Goal: Transaction & Acquisition: Purchase product/service

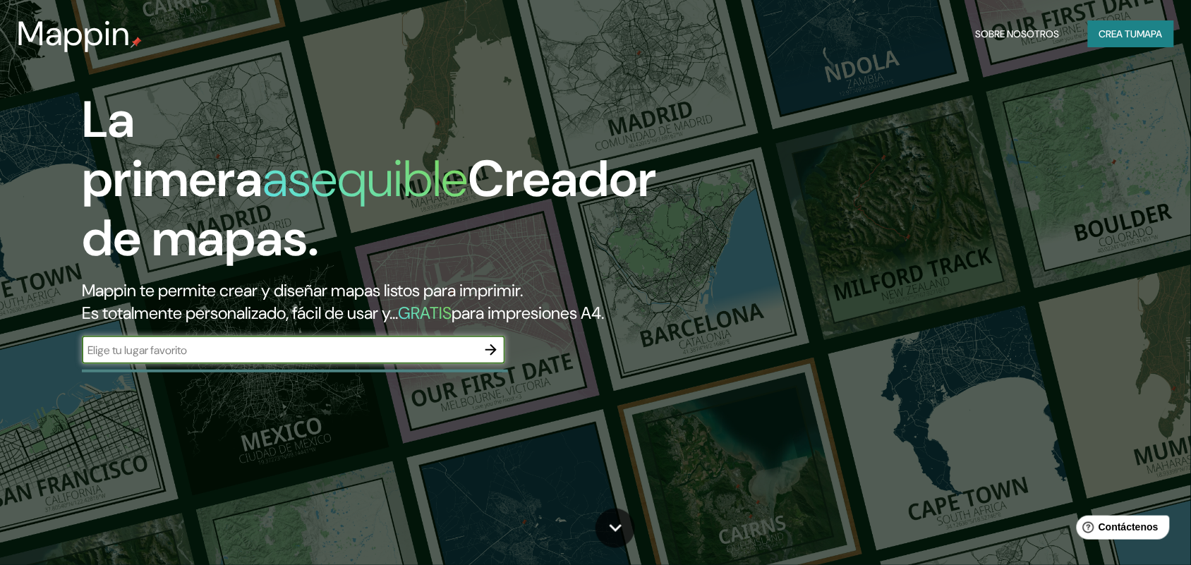
click at [1058, 29] on font "Crea tu" at bounding box center [1118, 34] width 38 height 13
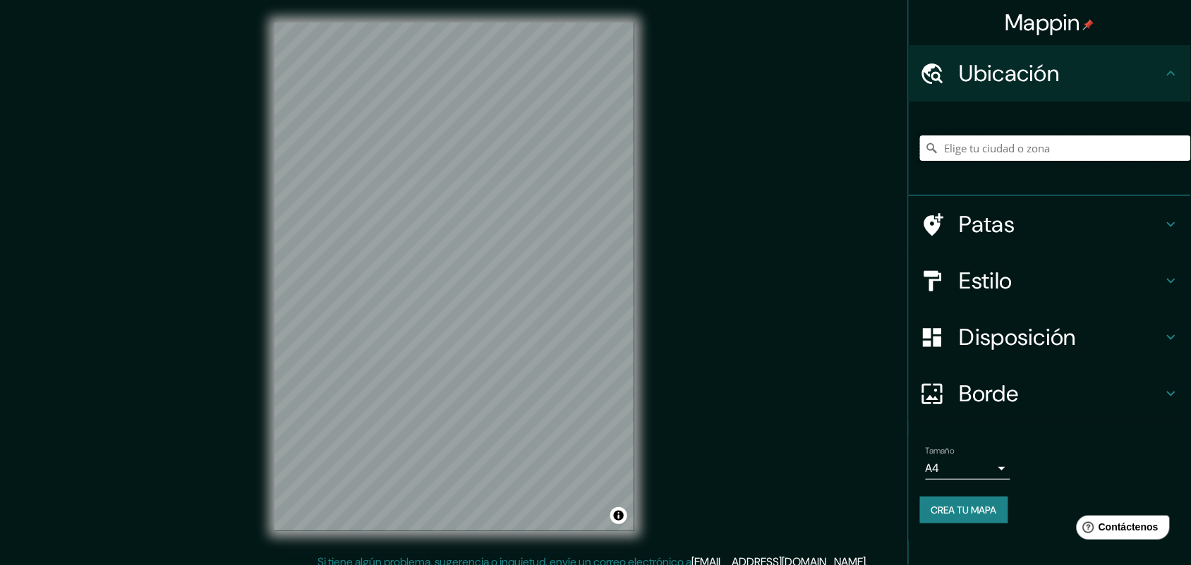
click at [992, 152] on input "Elige tu ciudad o zona" at bounding box center [1055, 147] width 271 height 25
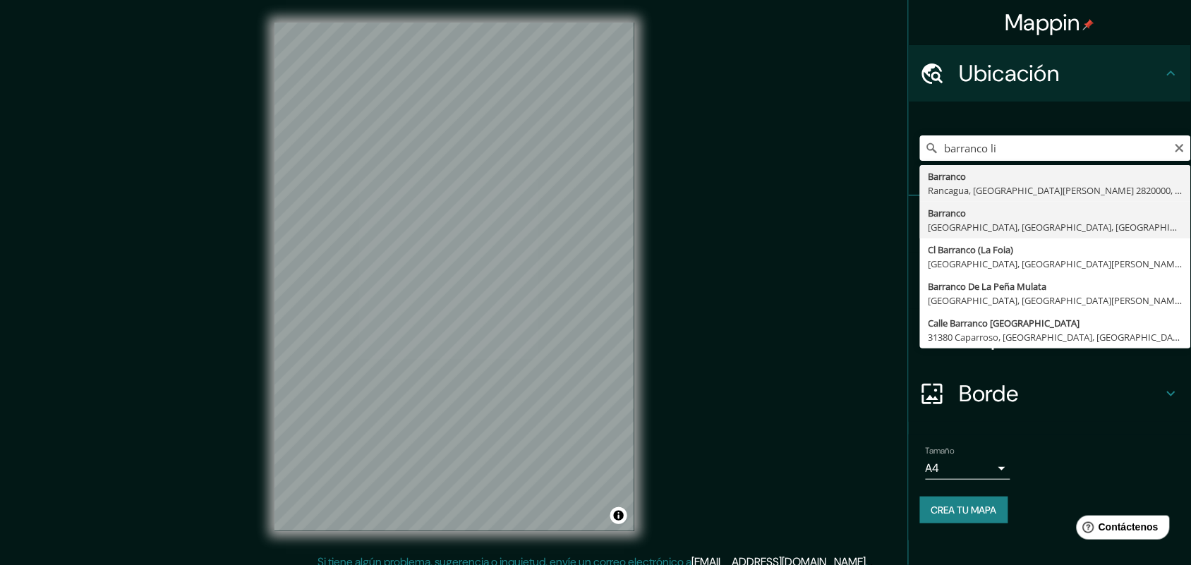
type input "[GEOGRAPHIC_DATA], [GEOGRAPHIC_DATA], [GEOGRAPHIC_DATA], [GEOGRAPHIC_DATA]"
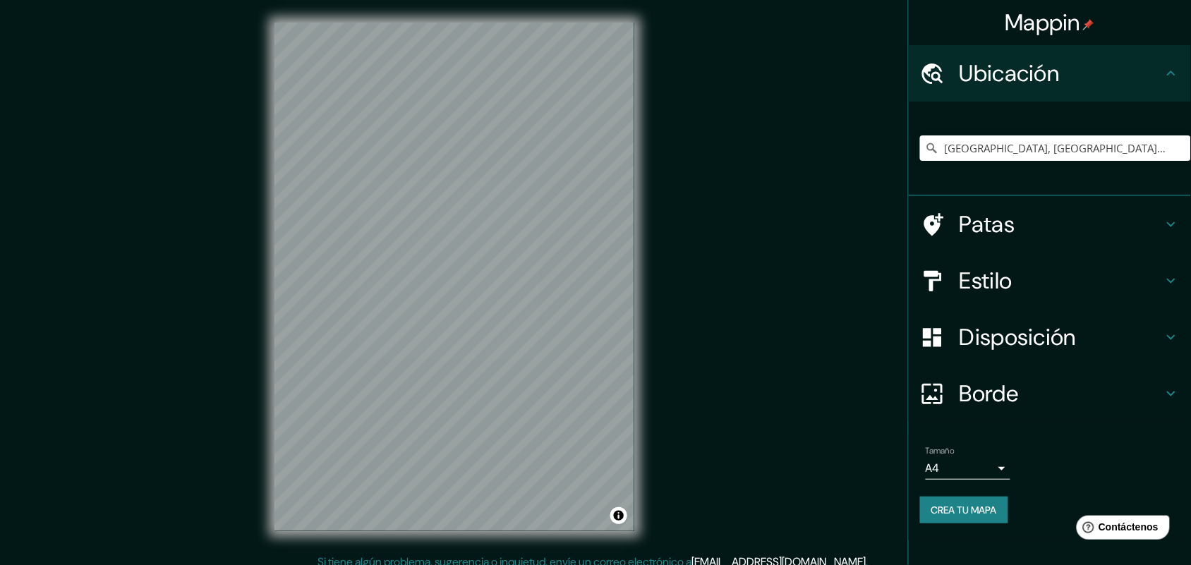
click at [1017, 260] on div "Estilo" at bounding box center [1050, 281] width 282 height 56
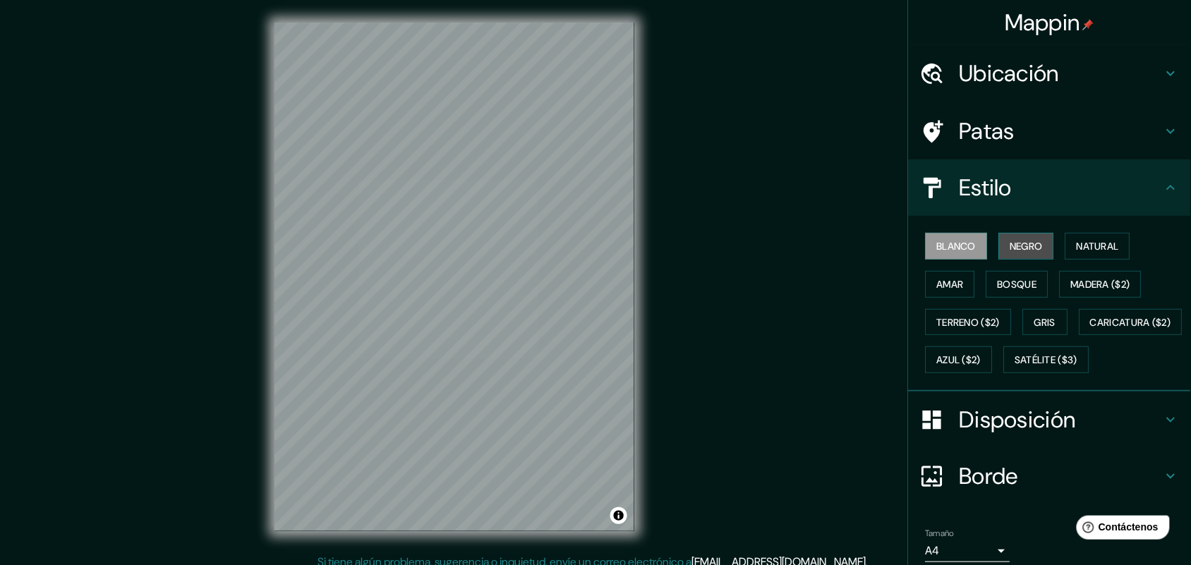
click at [1030, 247] on font "Negro" at bounding box center [1026, 246] width 33 height 13
click at [1058, 245] on font "Natural" at bounding box center [1098, 246] width 42 height 13
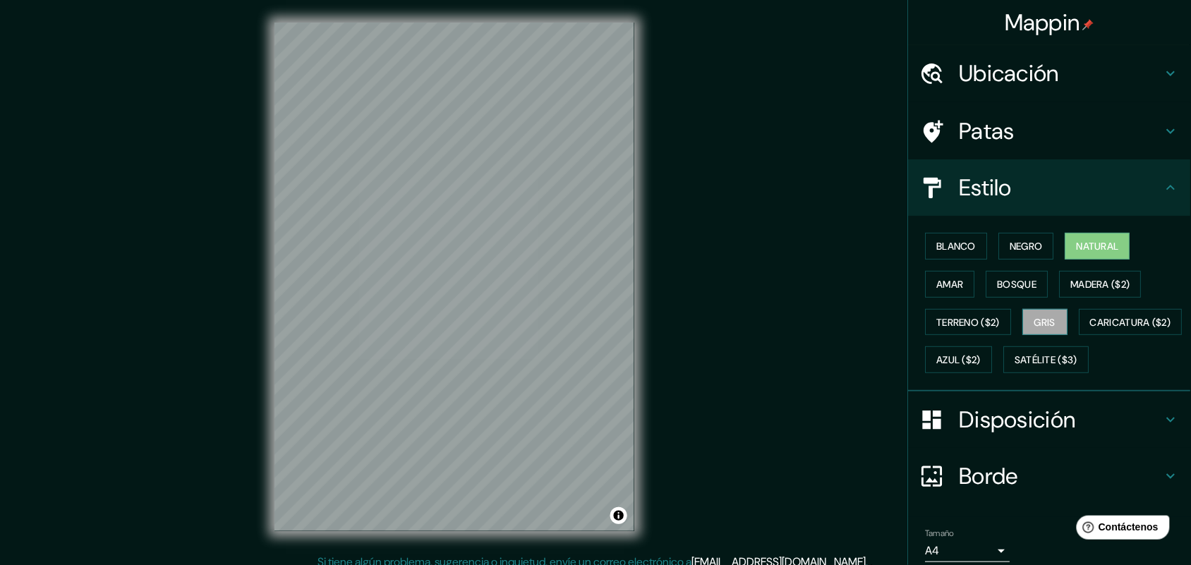
click at [1035, 319] on font "Gris" at bounding box center [1045, 322] width 21 height 13
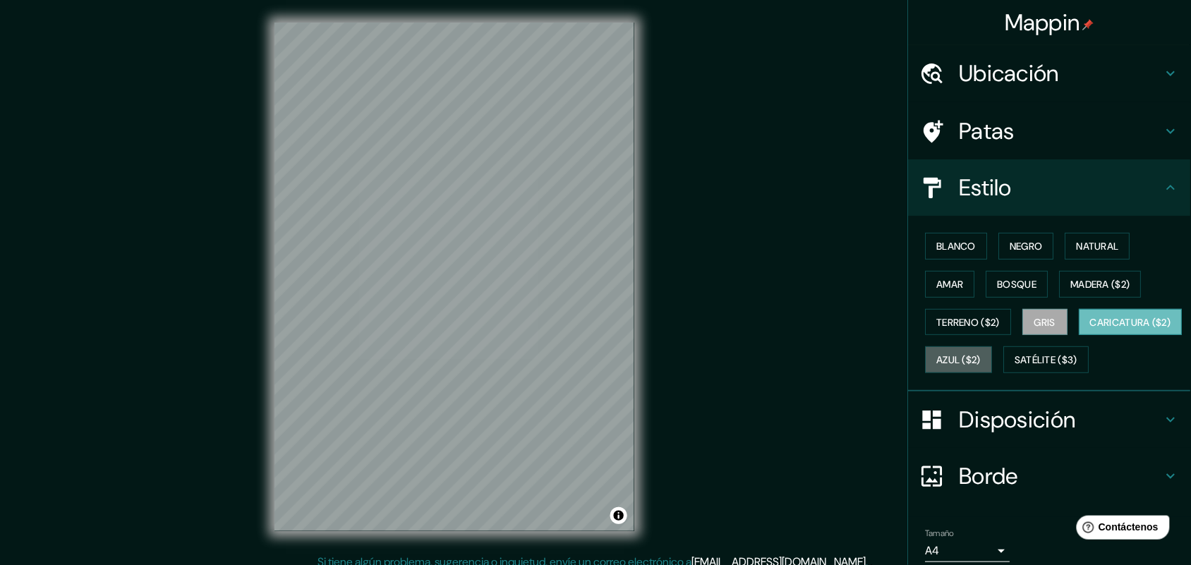
drag, startPoint x: 1067, startPoint y: 358, endPoint x: 1002, endPoint y: 361, distance: 65.7
click at [981, 358] on font "Azul ($2)" at bounding box center [959, 360] width 44 height 13
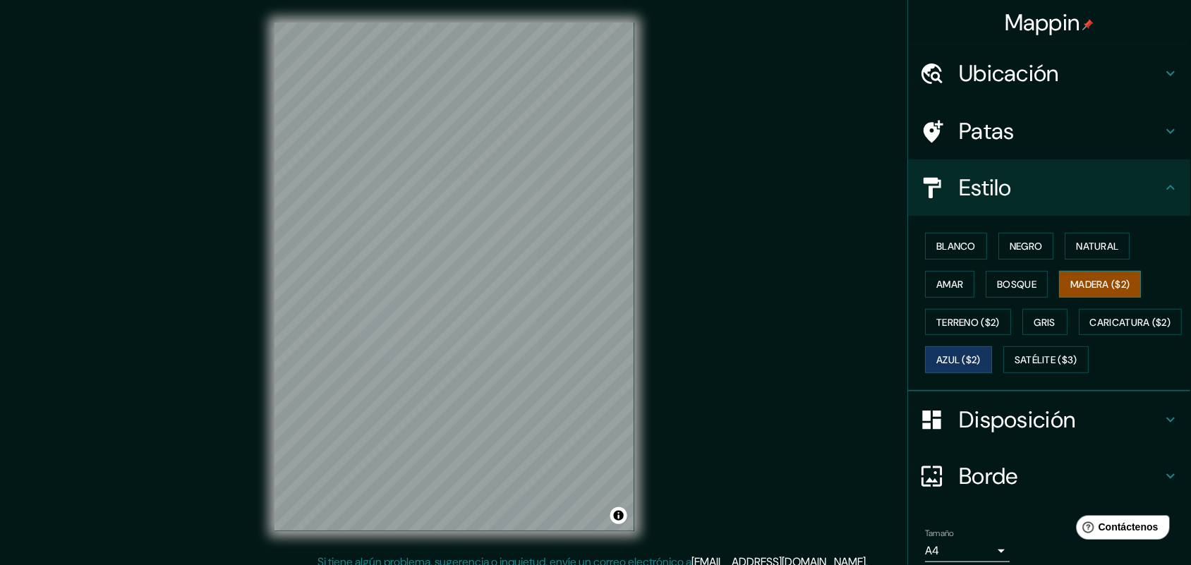
click at [1058, 281] on font "Madera ($2)" at bounding box center [1100, 284] width 59 height 13
click at [1018, 278] on font "Bosque" at bounding box center [1018, 284] width 40 height 13
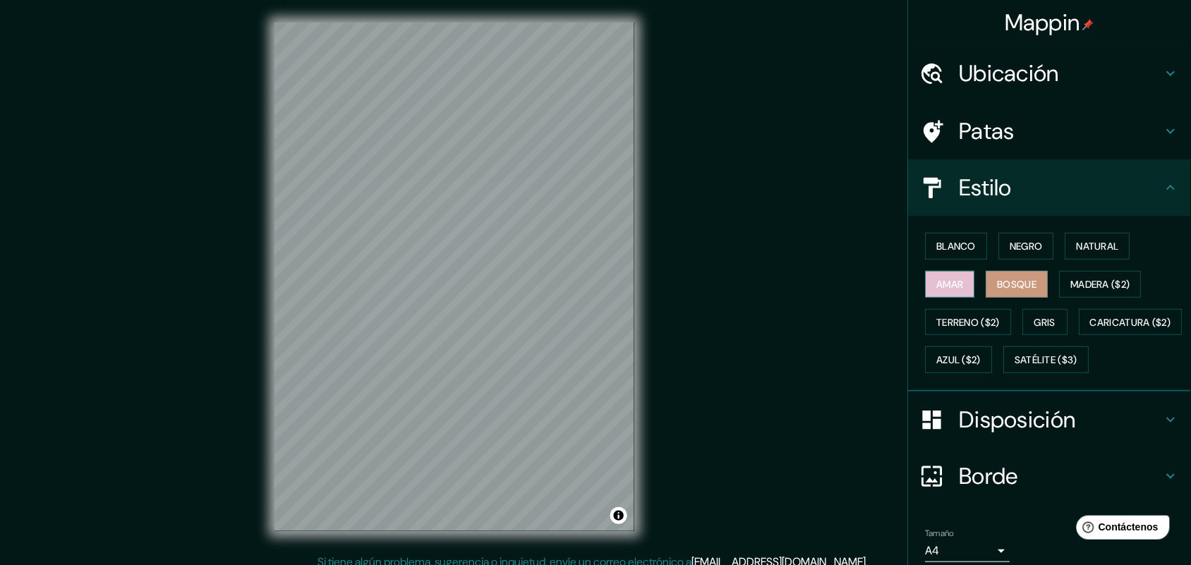
click at [949, 284] on font "Amar" at bounding box center [950, 284] width 27 height 13
click at [1058, 245] on font "Natural" at bounding box center [1098, 246] width 42 height 13
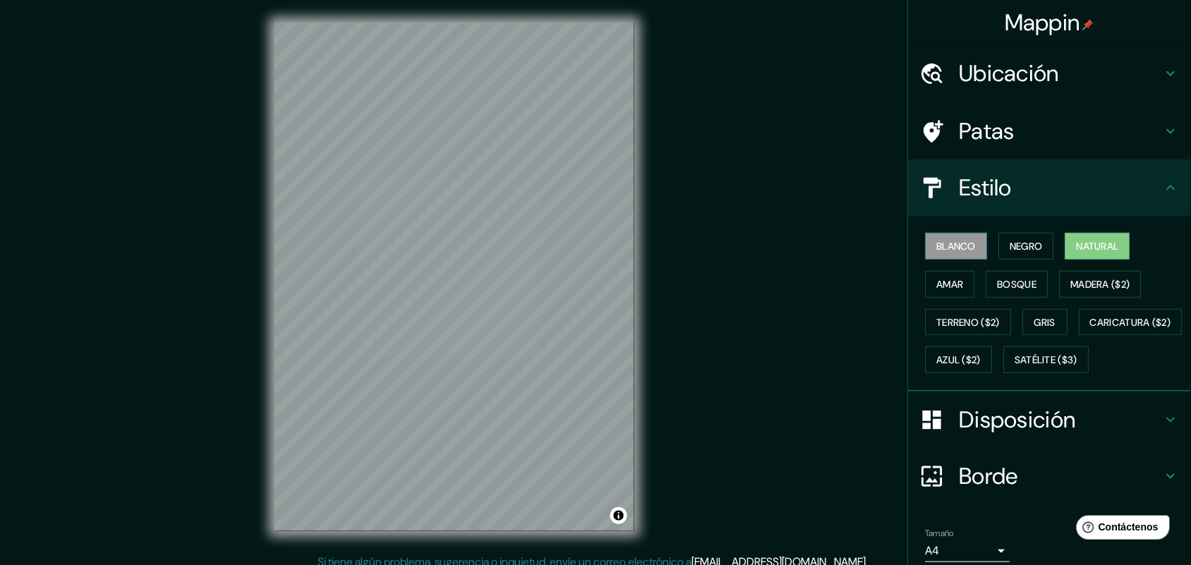
click at [971, 248] on button "Blanco" at bounding box center [957, 246] width 62 height 27
click at [999, 240] on button "Negro" at bounding box center [1027, 246] width 56 height 27
click at [957, 241] on font "Blanco" at bounding box center [957, 246] width 40 height 13
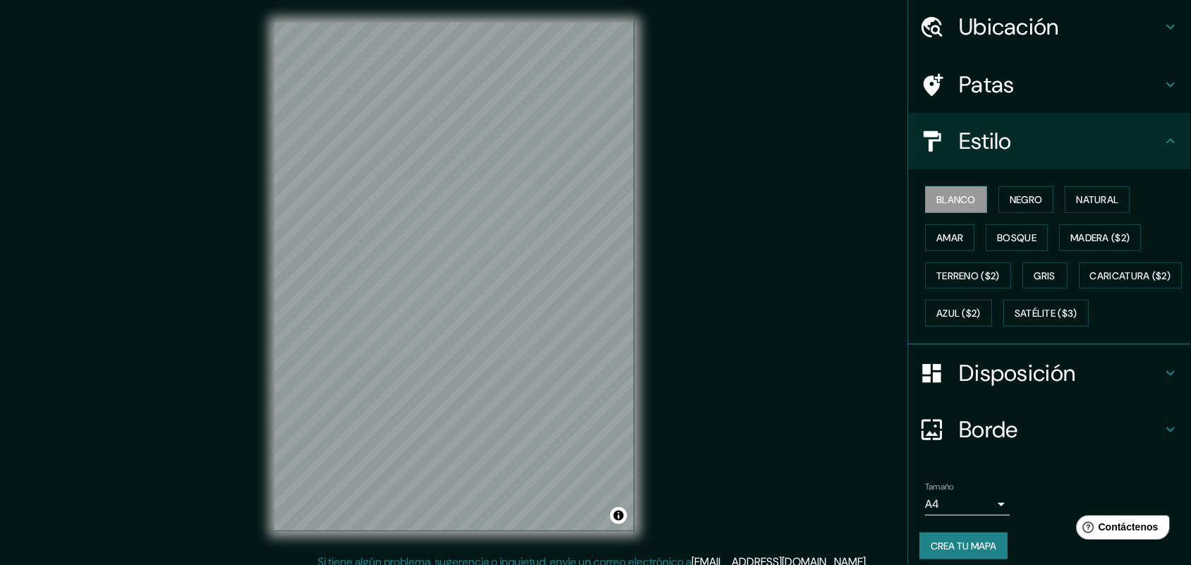
scroll to position [92, 0]
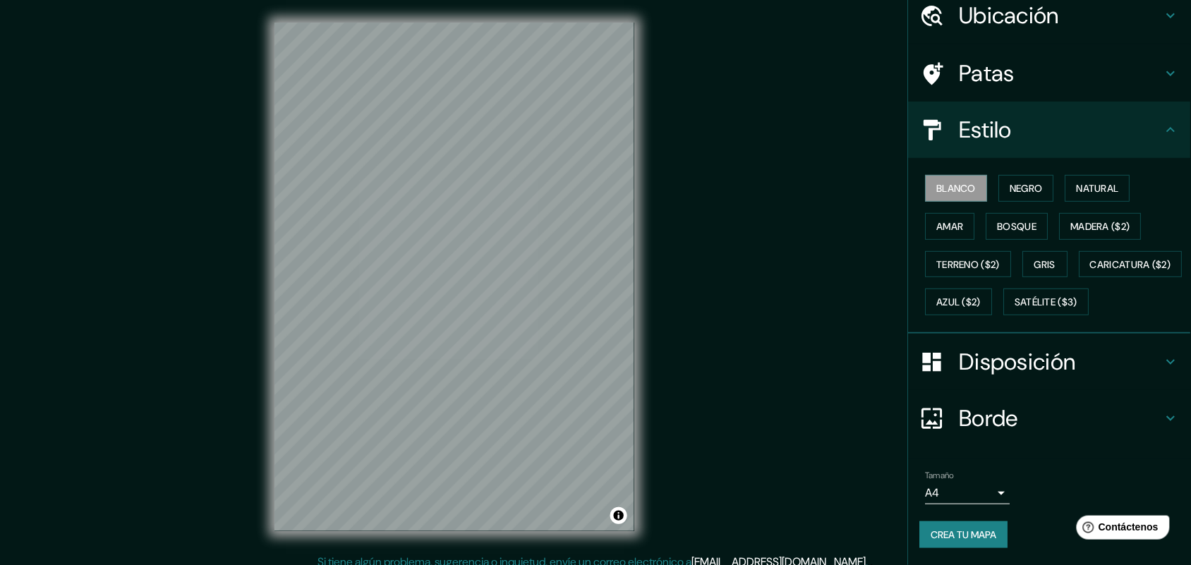
click at [955, 502] on font "Crea tu mapa" at bounding box center [964, 534] width 66 height 13
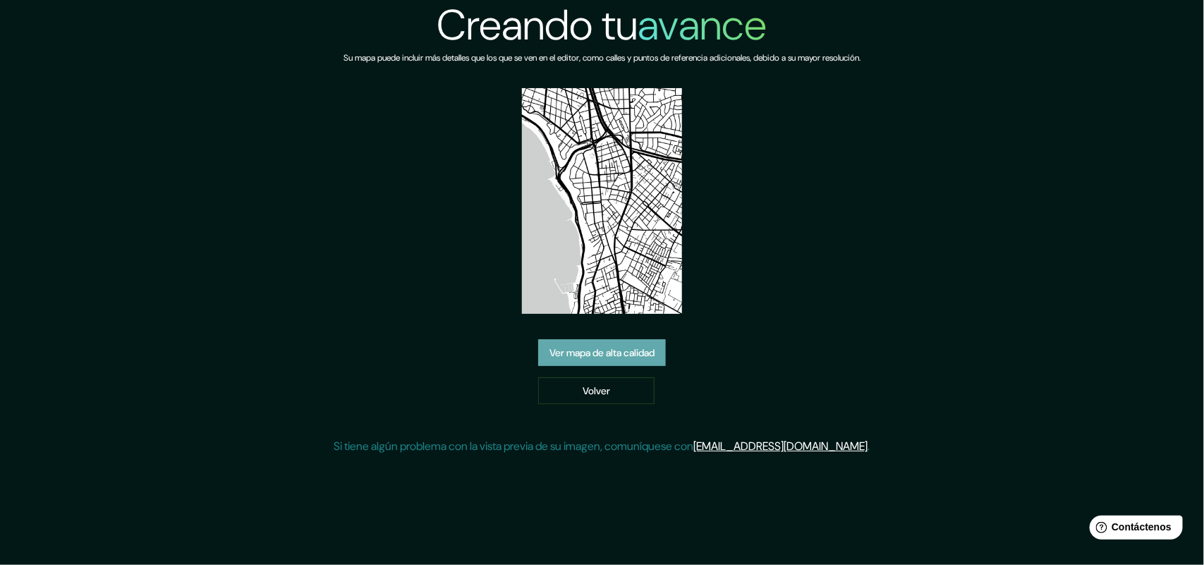
click at [632, 358] on font "Ver mapa de alta calidad" at bounding box center [602, 353] width 105 height 13
